Goal: Information Seeking & Learning: Learn about a topic

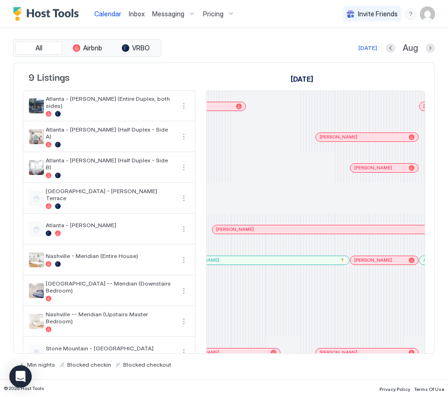
scroll to position [0, 1402]
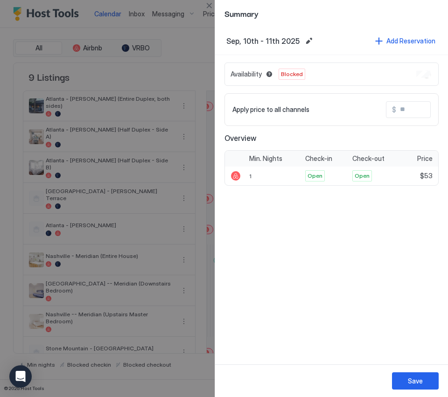
click at [195, 35] on div at bounding box center [224, 198] width 448 height 397
click at [207, 2] on button "Close" at bounding box center [208, 5] width 11 height 11
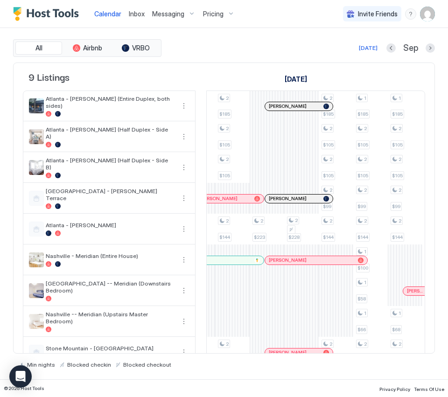
click at [273, 110] on div at bounding box center [273, 106] width 7 height 7
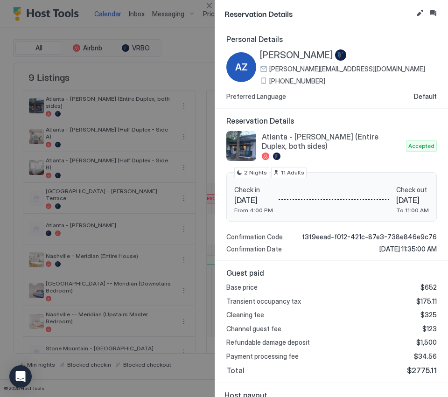
click at [195, 91] on div at bounding box center [224, 198] width 448 height 397
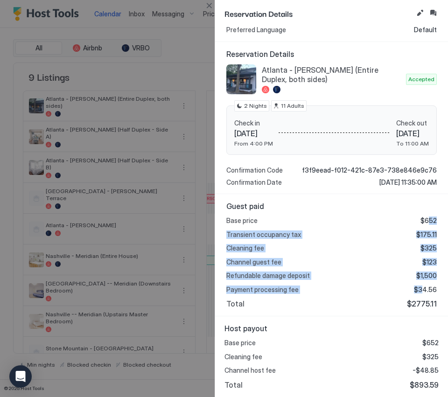
drag, startPoint x: 417, startPoint y: 218, endPoint x: 414, endPoint y: 291, distance: 72.9
click at [414, 291] on div "Base price $652 Transient occupancy tax $175.11 Cleaning fee $325 Channel guest…" at bounding box center [331, 262] width 210 height 92
click at [383, 283] on div "Base price $652 Transient occupancy tax $175.11 Cleaning fee $325 Channel guest…" at bounding box center [331, 262] width 210 height 92
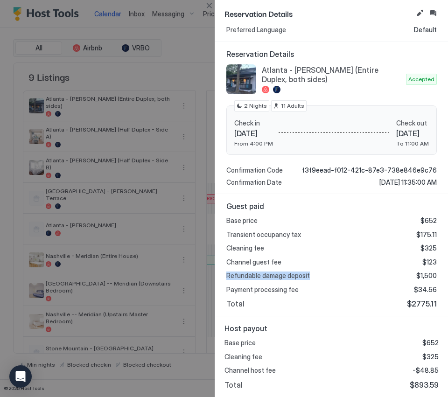
drag, startPoint x: 316, startPoint y: 275, endPoint x: 224, endPoint y: 279, distance: 91.5
click at [224, 279] on div "Guest paid Base price $652 Transient occupancy tax $175.11 Cleaning fee $325 Ch…" at bounding box center [331, 255] width 233 height 122
click at [231, 279] on span "Refundable damage deposit" at bounding box center [268, 276] width 84 height 8
drag, startPoint x: 231, startPoint y: 279, endPoint x: 299, endPoint y: 276, distance: 67.7
click at [299, 276] on span "Refundable damage deposit" at bounding box center [268, 276] width 84 height 8
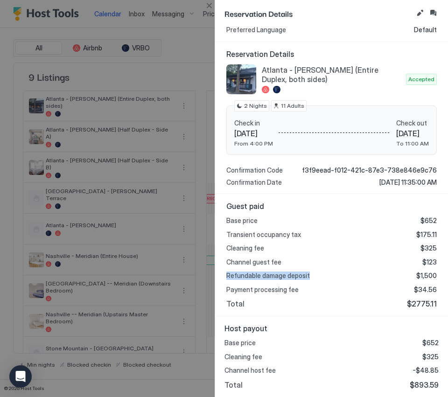
click at [299, 276] on span "Refundable damage deposit" at bounding box center [268, 276] width 84 height 8
click at [359, 202] on span "Guest paid" at bounding box center [331, 206] width 210 height 9
click at [209, 3] on button "Close" at bounding box center [208, 5] width 11 height 11
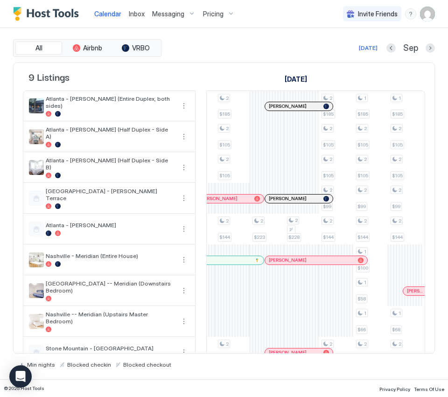
click at [279, 202] on div at bounding box center [278, 198] width 7 height 7
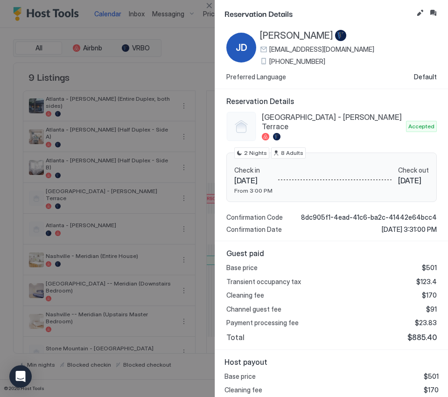
scroll to position [53, 0]
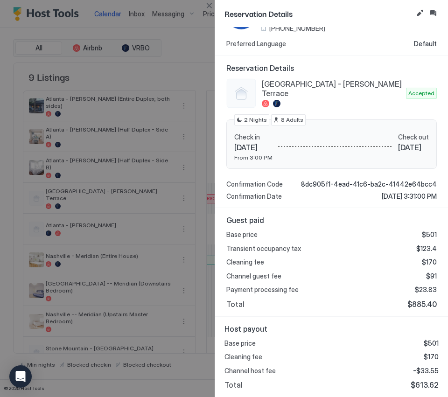
click at [345, 270] on div "Base price $501 Transient occupancy tax $123.4 Cleaning fee $170 Channel guest …" at bounding box center [331, 269] width 210 height 78
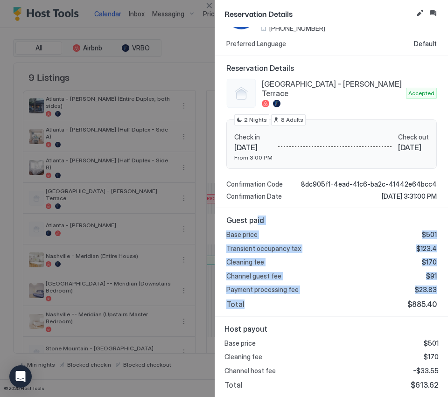
drag, startPoint x: 292, startPoint y: 301, endPoint x: 256, endPoint y: 225, distance: 84.1
click at [256, 225] on div "Guest paid Base price $501 Transient occupancy tax $123.4 Cleaning fee $170 Cha…" at bounding box center [331, 262] width 210 height 93
drag, startPoint x: 256, startPoint y: 225, endPoint x: 259, endPoint y: 292, distance: 66.3
click at [259, 292] on div "Guest paid Base price $501 Transient occupancy tax $123.4 Cleaning fee $170 Cha…" at bounding box center [331, 262] width 210 height 93
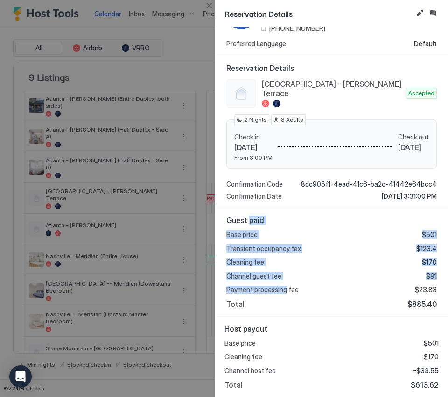
click at [301, 249] on div "Transient occupancy tax $123.4" at bounding box center [331, 248] width 210 height 8
click at [309, 237] on div "Base price $501" at bounding box center [331, 234] width 210 height 8
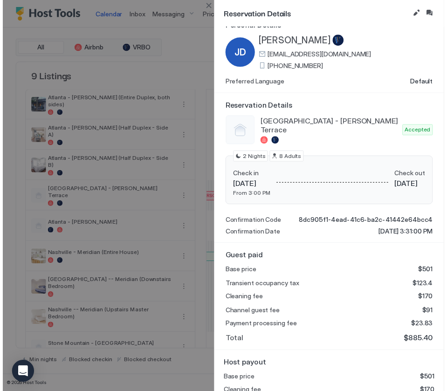
scroll to position [0, 0]
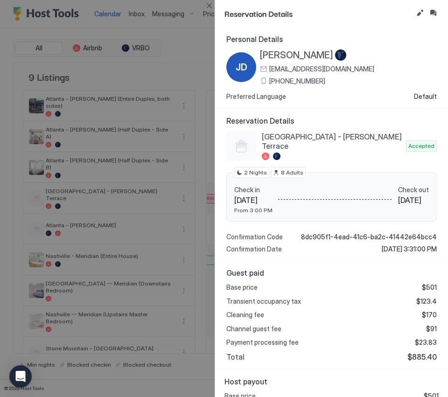
click at [194, 56] on div at bounding box center [224, 198] width 448 height 397
click at [211, 4] on button "Close" at bounding box center [208, 5] width 11 height 11
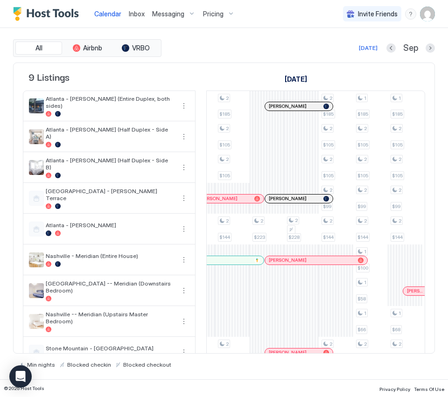
click at [286, 110] on div at bounding box center [285, 106] width 7 height 7
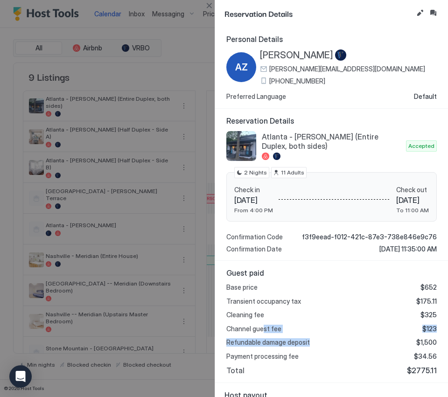
drag, startPoint x: 328, startPoint y: 339, endPoint x: 265, endPoint y: 323, distance: 65.7
click at [265, 325] on div "Base price $652 Transient occupancy tax $175.11 Cleaning fee $325 Channel guest…" at bounding box center [331, 329] width 210 height 92
click at [282, 280] on div "Guest paid Base price $652 Transient occupancy tax $175.11 Cleaning fee $325 Ch…" at bounding box center [331, 321] width 210 height 107
click at [209, 4] on button "Close" at bounding box center [208, 5] width 11 height 11
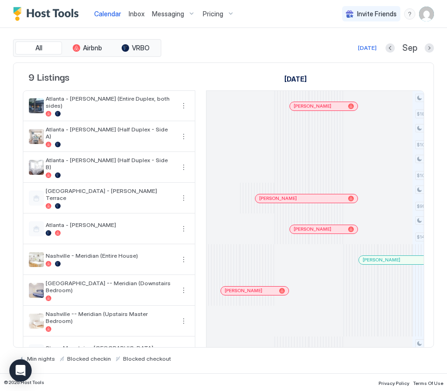
scroll to position [0, 813]
